Goal: Task Accomplishment & Management: Manage account settings

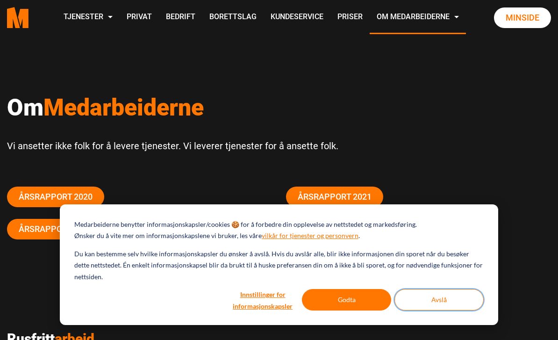
click at [447, 295] on button "Avslå" at bounding box center [439, 300] width 89 height 22
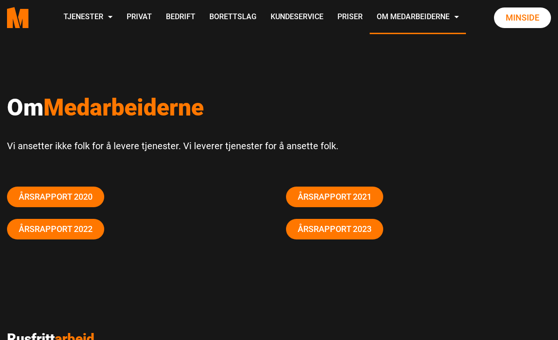
click at [526, 28] on link "Minside" at bounding box center [522, 17] width 57 height 21
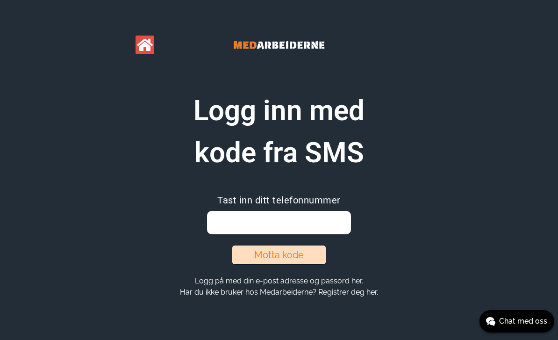
click at [299, 221] on input "email" at bounding box center [279, 222] width 144 height 23
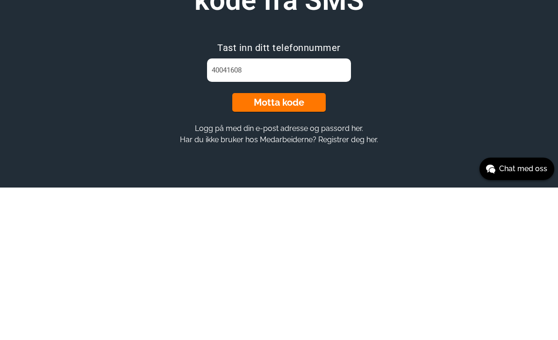
type input "40041608"
click at [294, 245] on button "Motta kode" at bounding box center [279, 254] width 94 height 19
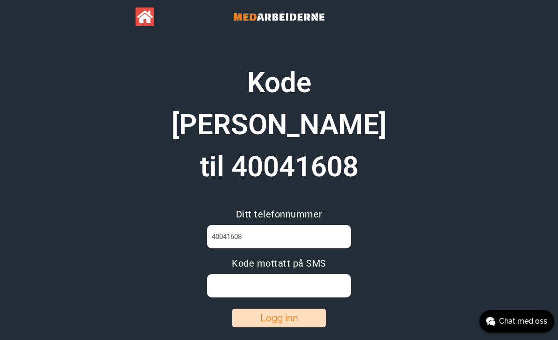
scroll to position [29, 0]
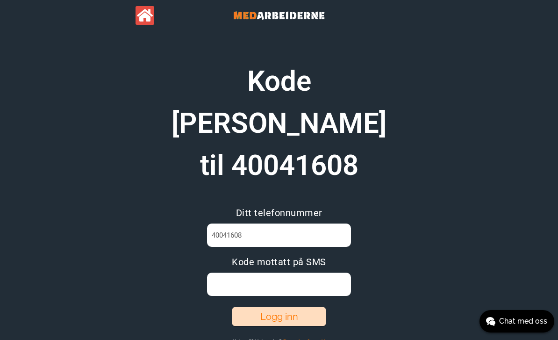
click at [255, 273] on input at bounding box center [279, 284] width 144 height 23
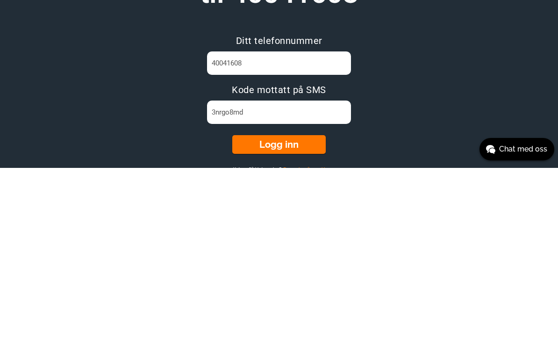
type input "3nrgo8md"
click at [281, 307] on button "Logg inn" at bounding box center [279, 316] width 94 height 19
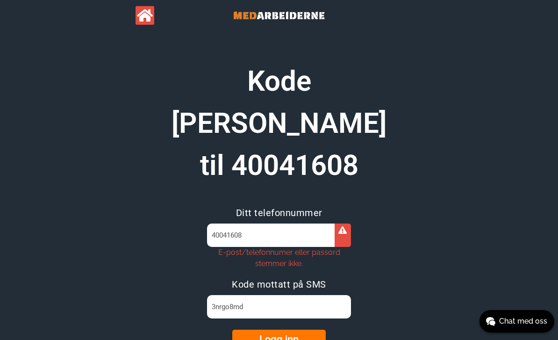
click at [264, 223] on input "40041608" at bounding box center [279, 234] width 144 height 23
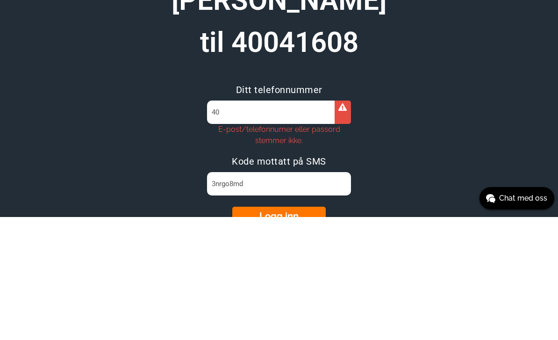
type input "4"
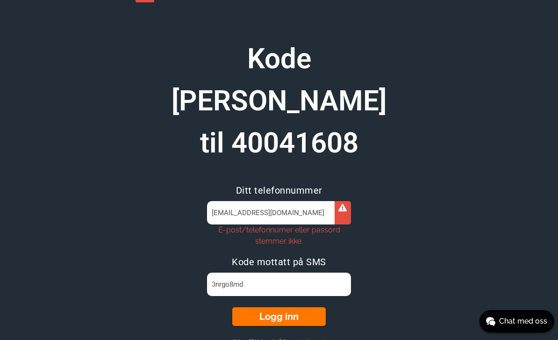
type input "[EMAIL_ADDRESS][DOMAIN_NAME]"
click at [270, 273] on input "3nrgo8md" at bounding box center [279, 284] width 144 height 23
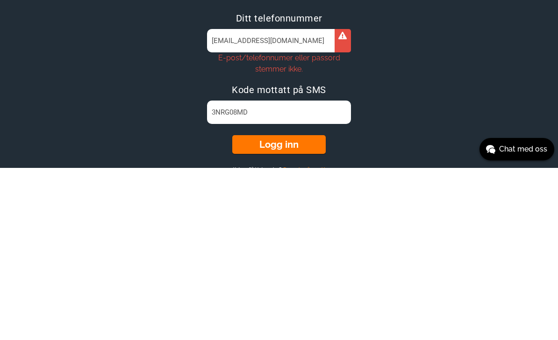
type input "3NRG08MD"
click at [278, 307] on button "Logg inn" at bounding box center [279, 316] width 94 height 19
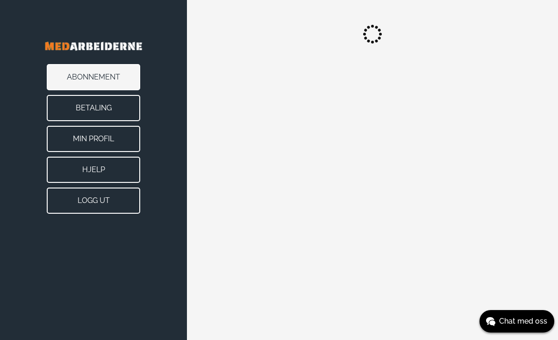
scroll to position [30, 0]
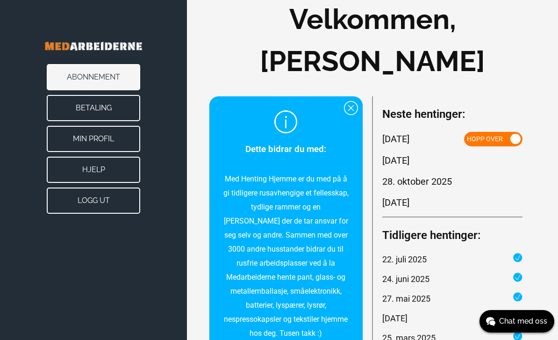
click at [516, 144] on span at bounding box center [516, 139] width 10 height 10
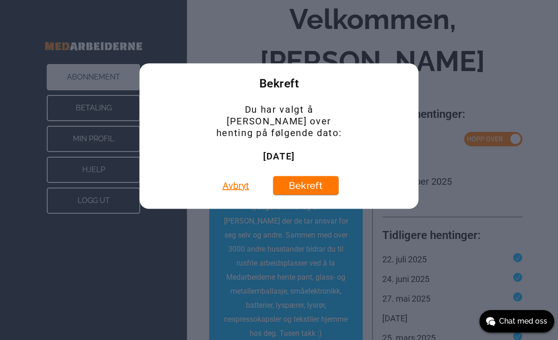
click at [307, 178] on button "Bekreft" at bounding box center [305, 185] width 65 height 19
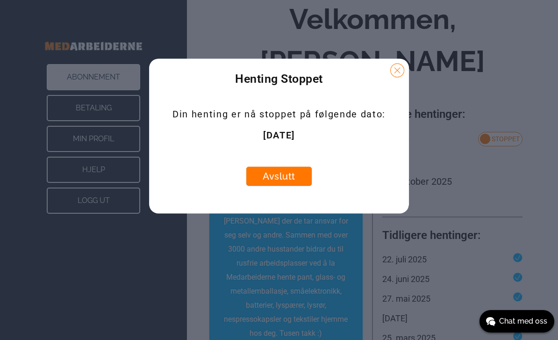
click at [281, 178] on button "Avslutt" at bounding box center [278, 175] width 65 height 19
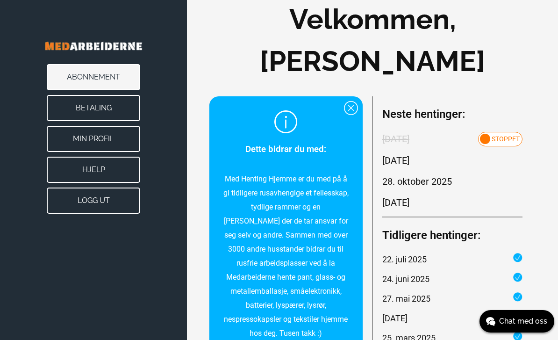
click at [101, 202] on button "Logg ut" at bounding box center [94, 200] width 94 height 26
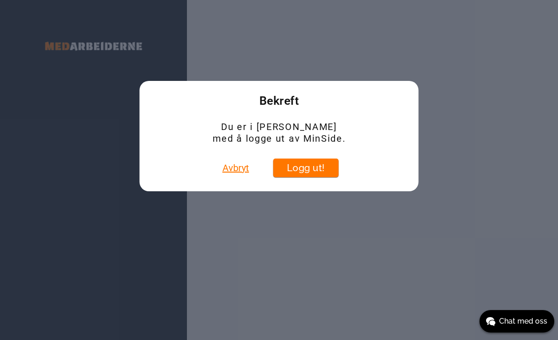
click at [305, 167] on button "Logg ut!" at bounding box center [305, 168] width 65 height 19
